Goal: Transaction & Acquisition: Obtain resource

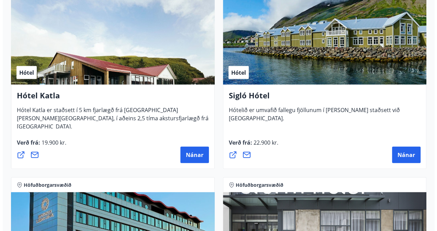
scroll to position [946, 0]
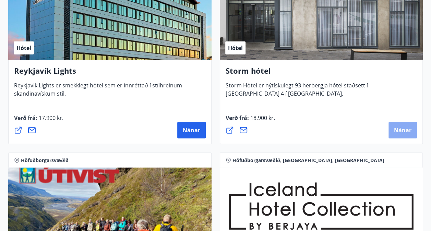
click at [402, 135] on button "Nánar" at bounding box center [403, 130] width 28 height 16
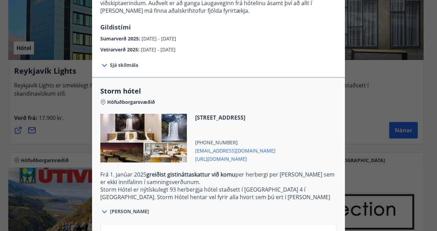
scroll to position [152, 0]
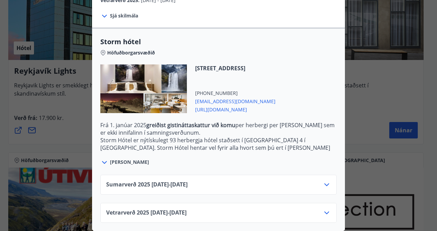
click at [102, 161] on icon at bounding box center [104, 162] width 5 height 3
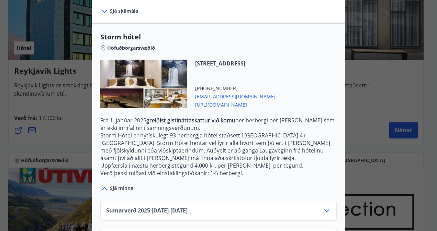
click at [100, 10] on icon at bounding box center [104, 11] width 8 height 8
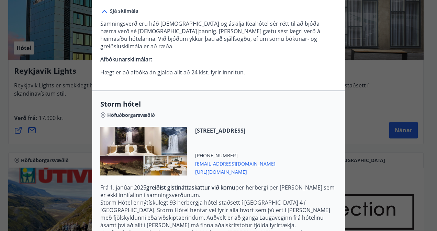
click at [101, 12] on icon at bounding box center [104, 11] width 8 height 8
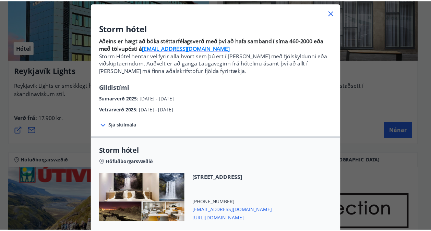
scroll to position [38, 0]
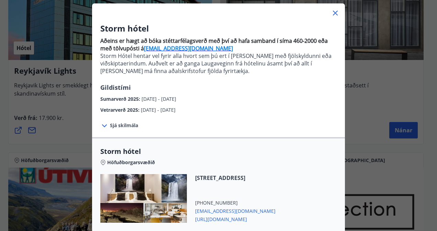
click at [331, 13] on icon at bounding box center [335, 13] width 8 height 8
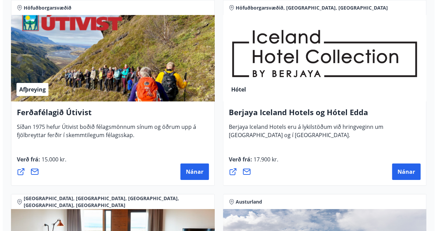
scroll to position [1085, 0]
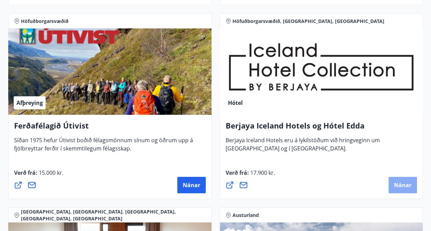
click at [403, 185] on span "Nánar" at bounding box center [403, 186] width 18 height 8
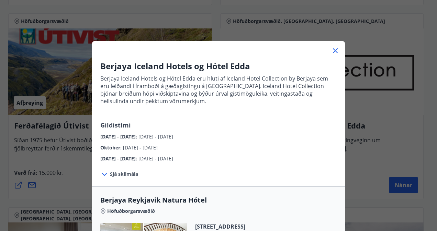
click at [101, 174] on icon at bounding box center [104, 175] width 8 height 8
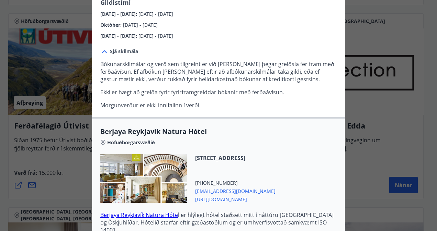
drag, startPoint x: 319, startPoint y: 135, endPoint x: 320, endPoint y: 222, distance: 87.9
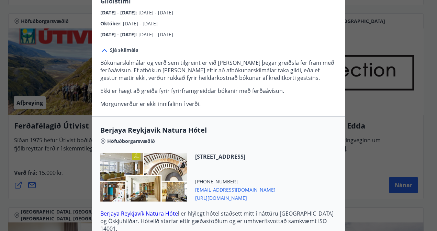
drag, startPoint x: 320, startPoint y: 222, endPoint x: 308, endPoint y: 104, distance: 118.6
click at [308, 104] on p "Morgunverður er ekki innifalinn í verði." at bounding box center [218, 104] width 236 height 8
click at [327, 128] on span "Berjaya Reykjavik Natura Hótel" at bounding box center [218, 131] width 236 height 10
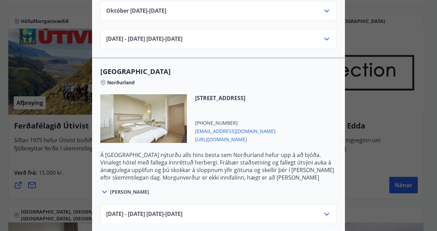
scroll to position [662, 0]
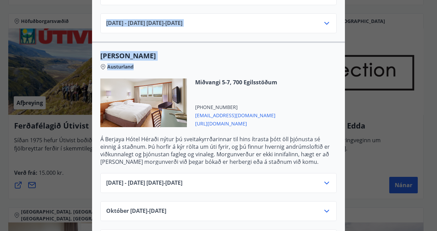
drag, startPoint x: 327, startPoint y: 128, endPoint x: 311, endPoint y: 67, distance: 63.1
click at [311, 67] on div "Austurland" at bounding box center [218, 66] width 236 height 10
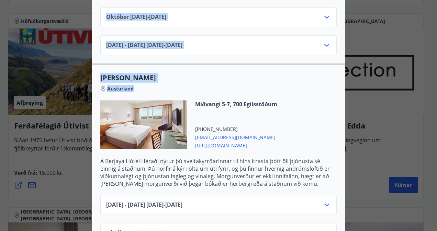
scroll to position [638, 0]
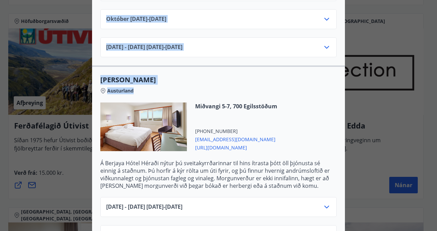
click at [319, 15] on div "[DATE]10.25 - [DATE]" at bounding box center [218, 22] width 224 height 14
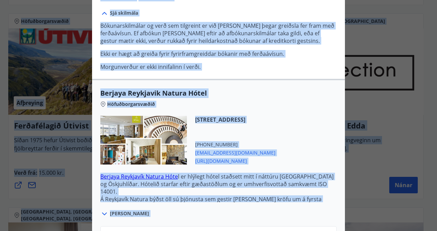
scroll to position [148, 0]
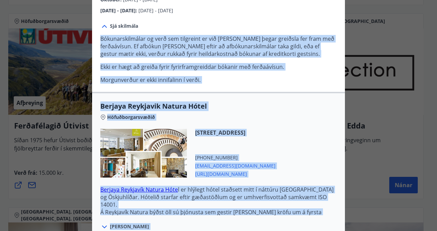
drag, startPoint x: 319, startPoint y: 14, endPoint x: 315, endPoint y: 26, distance: 12.9
drag, startPoint x: 315, startPoint y: 26, endPoint x: 307, endPoint y: 84, distance: 58.2
click at [307, 84] on div "Sjá skilmála Bókunarskilmálar og verð sem tilgreint er við [PERSON_NAME] þegar …" at bounding box center [218, 53] width 253 height 78
click at [301, 116] on div "Höfuðborgarsvæðið" at bounding box center [218, 116] width 236 height 10
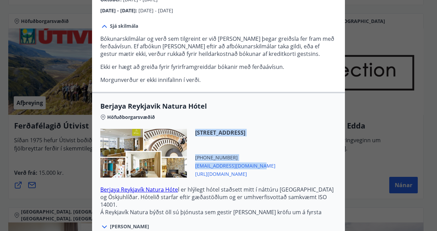
drag, startPoint x: 332, startPoint y: 162, endPoint x: 328, endPoint y: 121, distance: 40.6
click at [328, 121] on div "Berjaya Reykjavik Natura Hótel Höfuðborgarsvæðið [STREET_ADDRESS] [PHONE_NUMBER…" at bounding box center [218, 167] width 253 height 130
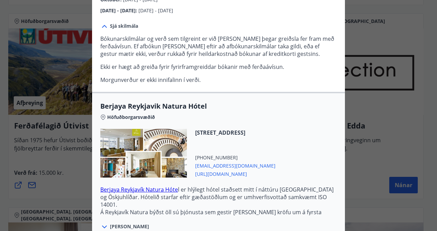
drag, startPoint x: 328, startPoint y: 121, endPoint x: 313, endPoint y: 106, distance: 21.8
click at [313, 106] on span "Berjaya Reykjavik Natura Hótel" at bounding box center [218, 107] width 236 height 10
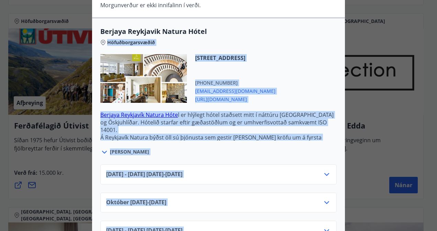
scroll to position [227, 0]
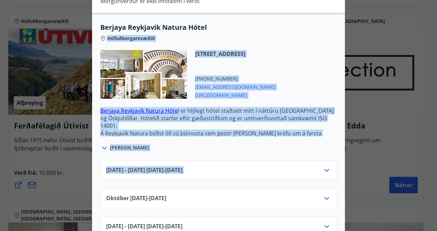
drag, startPoint x: 313, startPoint y: 106, endPoint x: 309, endPoint y: 153, distance: 47.6
click at [309, 153] on div "Berjaya Reykjavik Natura Hótel Höfuðborgarsvæðið [STREET_ADDRESS] [PHONE_NUMBER…" at bounding box center [218, 129] width 253 height 232
click at [309, 153] on div "[DATE] - [DATE] [DATE] - [DATE] [DATE]10.25 - [DATE] [DATE] - [DATE] [DATE] - […" at bounding box center [218, 194] width 253 height 84
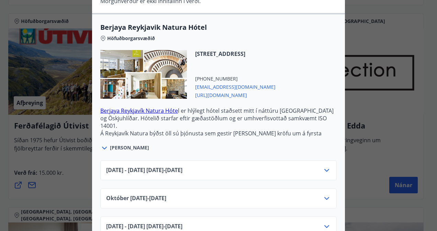
click at [324, 198] on icon at bounding box center [326, 198] width 5 height 3
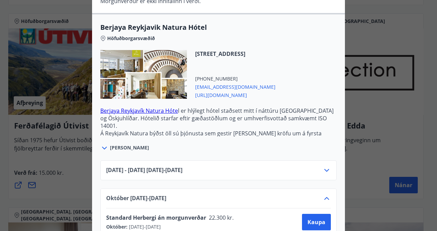
drag, startPoint x: 340, startPoint y: 100, endPoint x: 340, endPoint y: 128, distance: 28.8
click at [340, 128] on div "Berjaya Reykjavik Natura Hótel Höfuðborgarsvæðið [STREET_ADDRESS] [PHONE_NUMBER…" at bounding box center [218, 88] width 253 height 130
drag, startPoint x: 340, startPoint y: 128, endPoint x: 293, endPoint y: 151, distance: 52.5
click at [293, 151] on div "[PERSON_NAME]" at bounding box center [218, 145] width 236 height 16
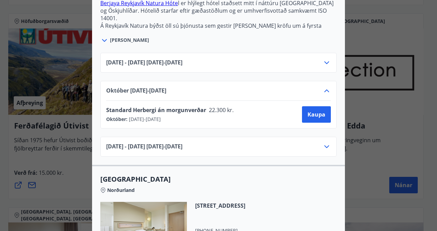
scroll to position [343, 0]
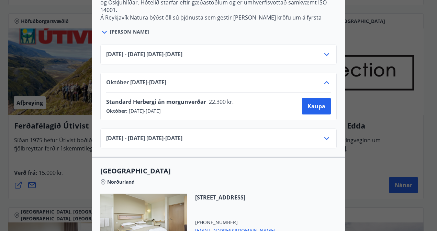
drag, startPoint x: 293, startPoint y: 151, endPoint x: 284, endPoint y: 174, distance: 24.7
drag, startPoint x: 284, startPoint y: 174, endPoint x: 276, endPoint y: 122, distance: 52.4
click at [276, 122] on div "[DATE] - [DATE] [DATE] - [DATE] [DATE]10.25 - [DATE] Standard Herbergi án morgu…" at bounding box center [218, 92] width 253 height 112
click at [274, 85] on div "[DATE]10.25 - [DATE]" at bounding box center [218, 86] width 224 height 14
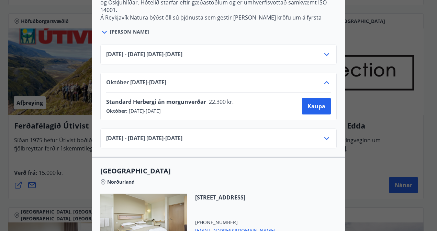
click at [102, 32] on icon at bounding box center [104, 32] width 5 height 3
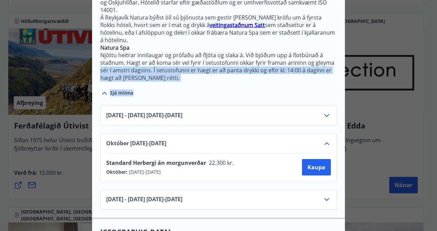
drag, startPoint x: 335, startPoint y: 73, endPoint x: 333, endPoint y: 47, distance: 26.9
click at [333, 47] on div "Berjaya Reykjavik Natura Hótel Höfuðborgarsvæðið [STREET_ADDRESS] [PHONE_NUMBER…" at bounding box center [218, 2] width 253 height 191
click at [333, 51] on p "Njóttu heitrar innilaugar og prófaðu að fljóta og slaka á. Við bjóðum upp á flo…" at bounding box center [218, 66] width 236 height 30
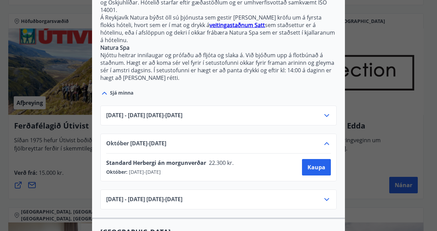
click at [336, 22] on div "Berjaya Reykjavik Natura Hótel Höfuðborgarsvæðið [STREET_ADDRESS] [PHONE_NUMBER…" at bounding box center [218, 2] width 253 height 191
drag, startPoint x: 339, startPoint y: 123, endPoint x: 339, endPoint y: 84, distance: 39.5
click at [339, 97] on div "[DATE] - [DATE] [DATE] - [DATE] [DATE]10.25 - [DATE] Standard Herbergi án morgu…" at bounding box center [218, 153] width 253 height 112
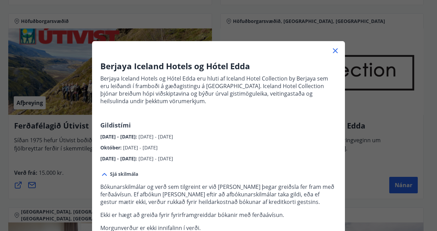
scroll to position [21, 0]
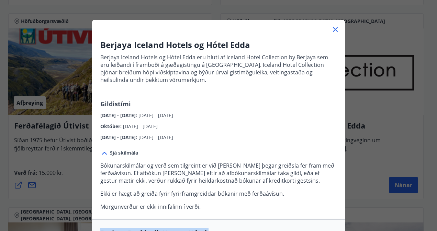
drag, startPoint x: 334, startPoint y: 71, endPoint x: 317, endPoint y: 228, distance: 157.8
click at [317, 228] on div "Berjaya Iceland Hotels og Hótel Edda Berjaya Iceland Hotels og Hótel Edda eru h…" at bounding box center [218, 115] width 437 height 231
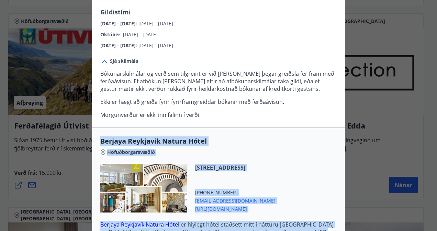
scroll to position [157, 0]
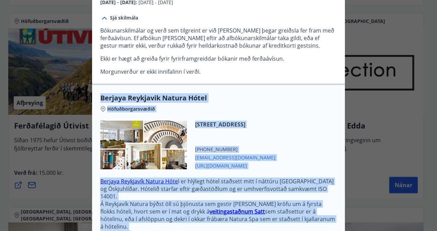
drag, startPoint x: 317, startPoint y: 228, endPoint x: 316, endPoint y: 178, distance: 49.8
drag, startPoint x: 316, startPoint y: 178, endPoint x: 289, endPoint y: 97, distance: 85.4
click at [289, 97] on span "Berjaya Reykjavik Natura Hótel" at bounding box center [218, 98] width 236 height 10
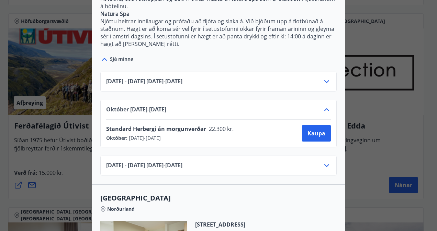
scroll to position [504, 0]
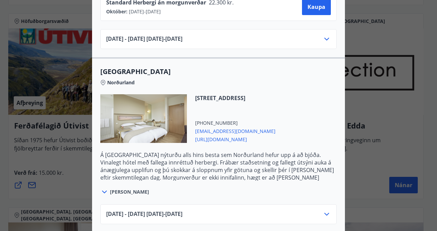
drag, startPoint x: 337, startPoint y: 130, endPoint x: 332, endPoint y: 44, distance: 85.9
click at [332, 57] on div "[GEOGRAPHIC_DATA] [GEOGRAPHIC_DATA][STREET_ADDRESS] [PHONE_NUMBER] [EMAIL_ADDRE…" at bounding box center [218, 173] width 253 height 232
click at [333, 32] on div "[DATE] - [DATE] [DATE] - [DATE]" at bounding box center [218, 39] width 236 height 20
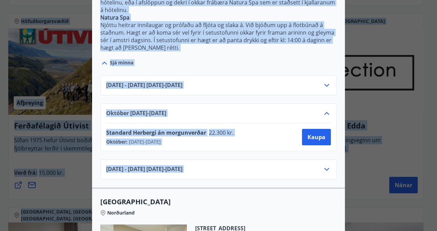
scroll to position [327, 0]
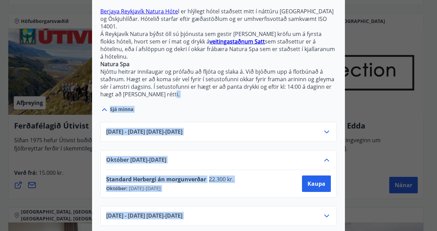
drag, startPoint x: 336, startPoint y: 32, endPoint x: 336, endPoint y: 78, distance: 46.7
click at [336, 78] on div "Berjaya Reykjavik Natura Hótel Höfuðborgarsvæðið [STREET_ADDRESS] [PHONE_NUMBER…" at bounding box center [218, 74] width 253 height 321
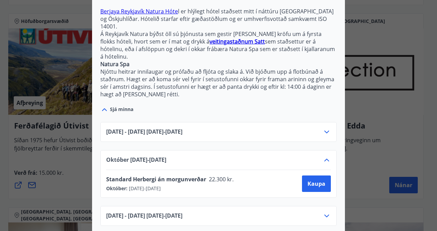
drag, startPoint x: 336, startPoint y: 78, endPoint x: 335, endPoint y: 74, distance: 4.2
click at [335, 74] on div "Berjaya Reykjavik Natura Hótel Höfuðborgarsvæðið [STREET_ADDRESS] [PHONE_NUMBER…" at bounding box center [218, 18] width 253 height 191
click at [322, 212] on icon at bounding box center [326, 216] width 8 height 8
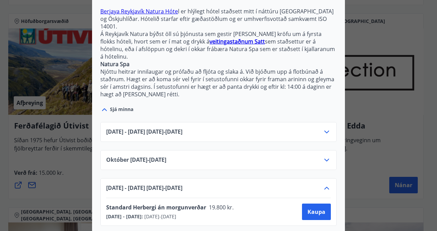
click at [197, 156] on div "[DATE]10.25 - [DATE]" at bounding box center [218, 163] width 224 height 14
click at [325, 156] on icon at bounding box center [326, 160] width 8 height 8
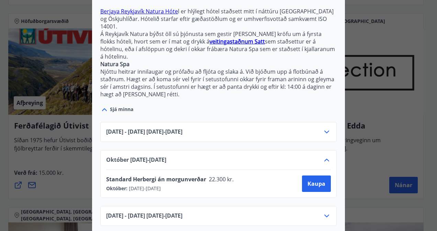
click at [325, 128] on icon at bounding box center [326, 132] width 8 height 8
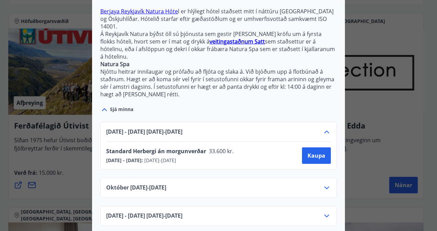
click at [325, 128] on icon at bounding box center [326, 132] width 8 height 8
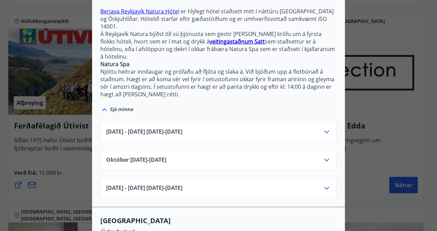
click at [324, 156] on icon at bounding box center [326, 160] width 8 height 8
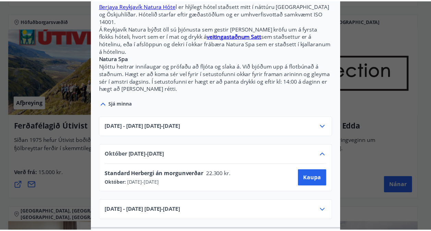
scroll to position [0, 0]
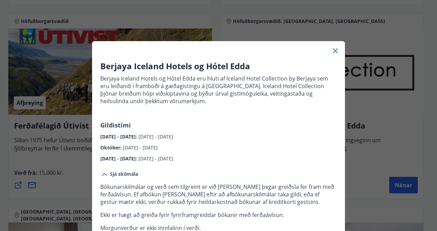
click at [381, 104] on div "Berjaya Iceland Hotels og Hótel Edda Berjaya Iceland Hotels og Hótel Edda eru h…" at bounding box center [218, 115] width 437 height 231
click at [334, 50] on icon at bounding box center [335, 51] width 8 height 8
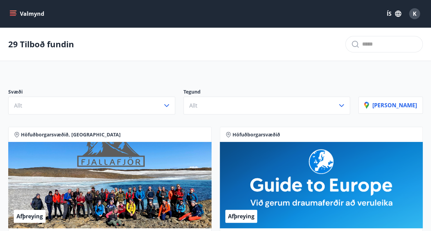
click at [12, 11] on icon "menu" at bounding box center [14, 11] width 8 height 1
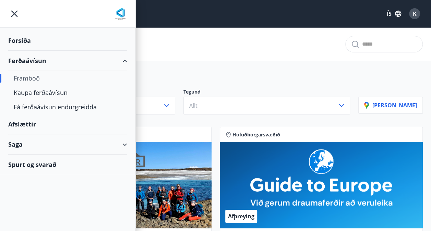
click at [124, 146] on div "Saga" at bounding box center [67, 145] width 119 height 20
click at [24, 190] on div "Inneign" at bounding box center [68, 191] width 108 height 14
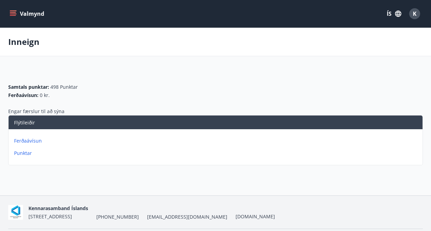
click at [33, 141] on p "Ferðaávísun" at bounding box center [217, 141] width 406 height 7
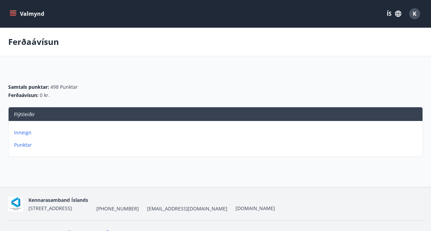
click at [28, 143] on p "Punktar" at bounding box center [217, 145] width 406 height 7
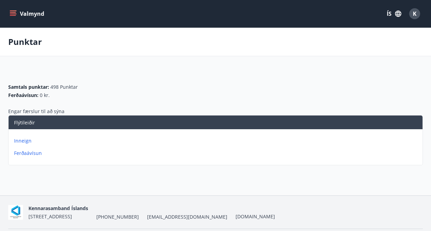
click at [12, 12] on icon "menu" at bounding box center [13, 12] width 6 height 1
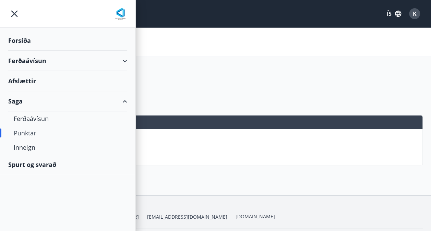
click at [15, 101] on div "Saga" at bounding box center [67, 101] width 119 height 20
click at [27, 78] on div "Afslættir" at bounding box center [67, 81] width 119 height 20
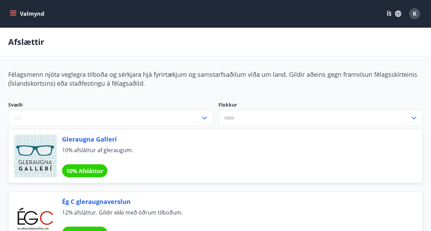
click at [13, 12] on icon "menu" at bounding box center [13, 13] width 7 height 7
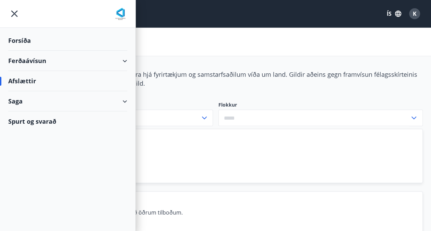
click at [28, 60] on div "Ferðaávísun" at bounding box center [67, 61] width 119 height 20
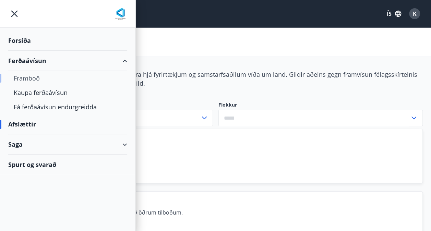
click at [23, 77] on div "Framboð" at bounding box center [68, 78] width 108 height 14
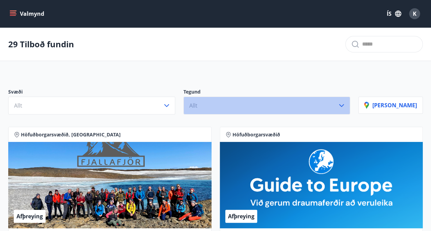
click at [346, 104] on icon "button" at bounding box center [342, 106] width 8 height 8
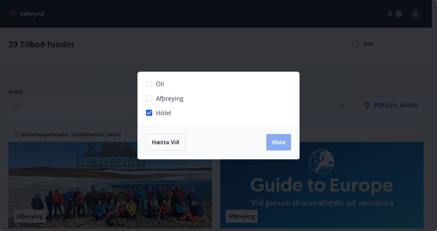
click at [270, 139] on button "Vista" at bounding box center [278, 142] width 25 height 16
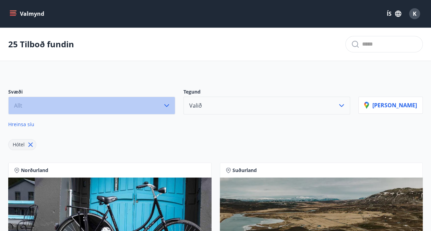
click at [169, 104] on icon "button" at bounding box center [166, 105] width 5 height 3
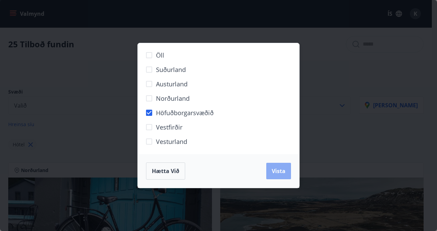
click at [279, 169] on span "Vista" at bounding box center [278, 171] width 14 height 8
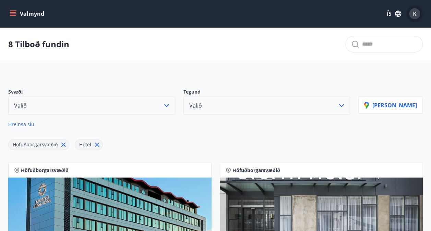
click at [415, 13] on span "K" at bounding box center [415, 14] width 4 height 8
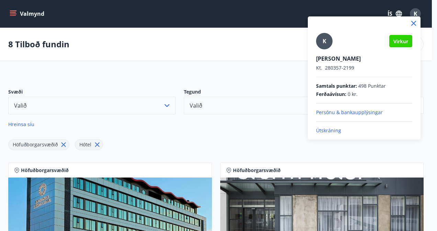
click at [414, 22] on icon at bounding box center [413, 23] width 5 height 5
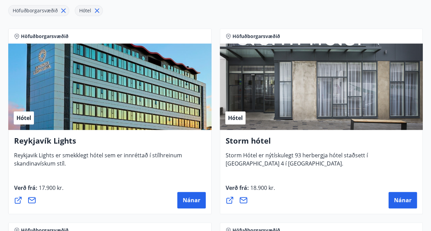
scroll to position [152, 0]
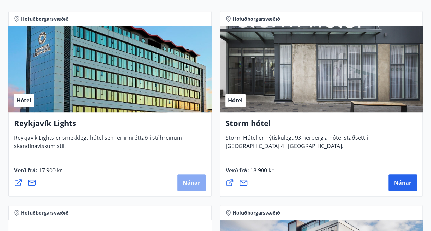
click at [189, 184] on span "Nánar" at bounding box center [192, 183] width 18 height 8
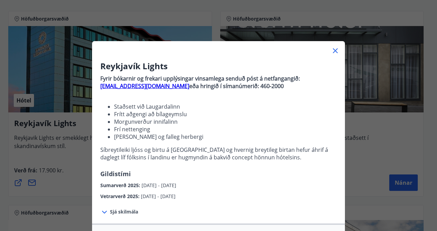
click at [334, 52] on icon at bounding box center [335, 50] width 5 height 5
